Goal: Find specific page/section

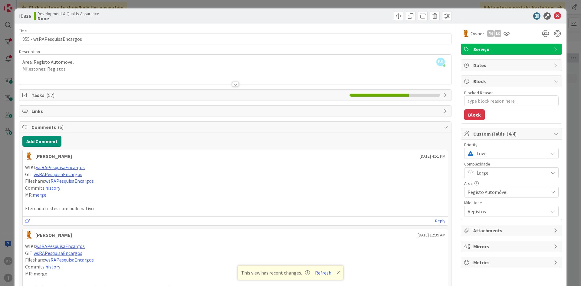
scroll to position [0, 114]
click at [487, 150] on span "Low" at bounding box center [510, 153] width 68 height 8
click at [490, 190] on span "High" at bounding box center [520, 189] width 70 height 9
click at [557, 15] on icon at bounding box center [557, 15] width 7 height 7
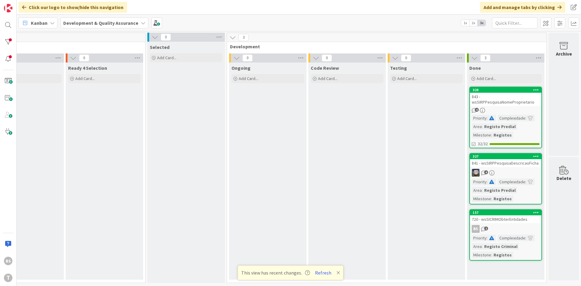
click at [520, 103] on div "843 - wsSIRPPesquisaNomeProprietario" at bounding box center [505, 99] width 71 height 13
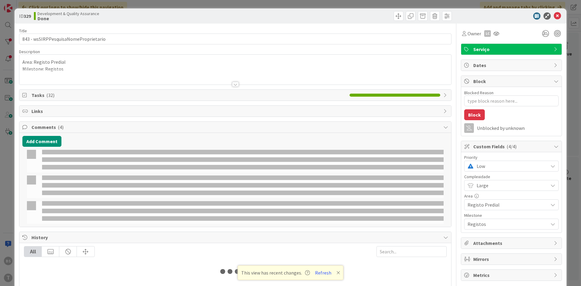
type textarea "x"
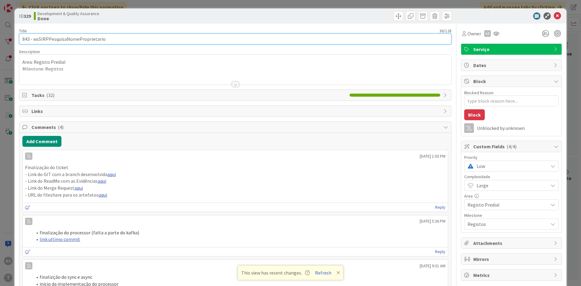
click at [80, 42] on input "843 - wsSIRPPesquisaNomeProprietario" at bounding box center [235, 39] width 432 height 11
